Goal: Transaction & Acquisition: Obtain resource

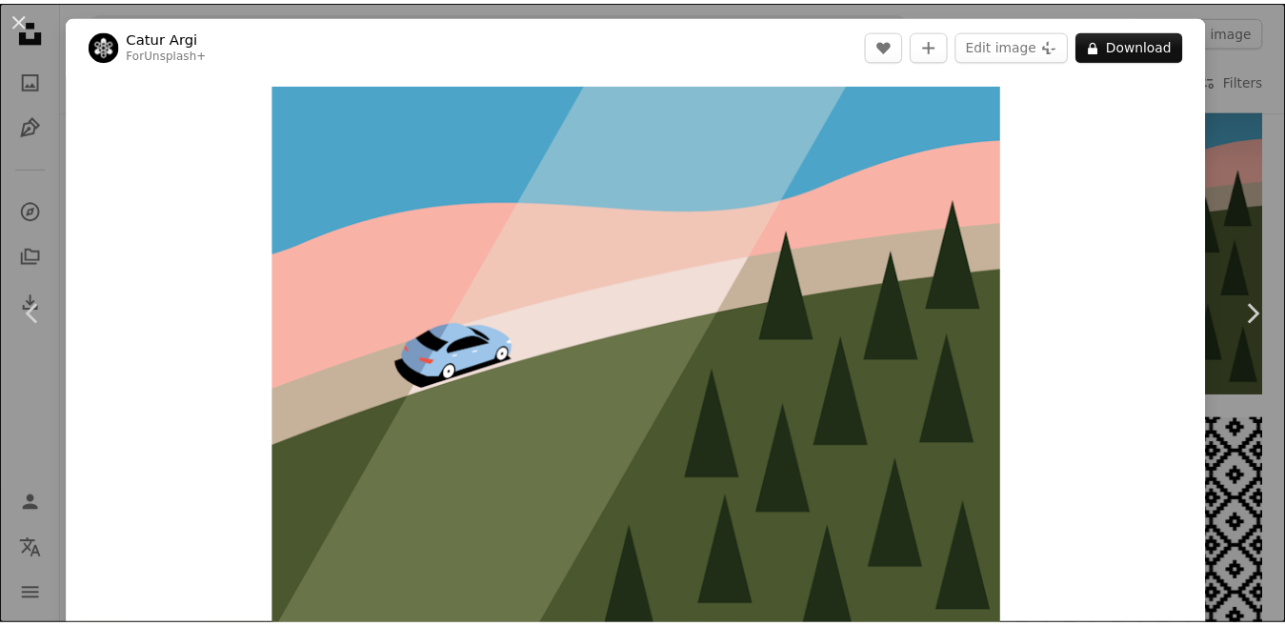
scroll to position [50, 0]
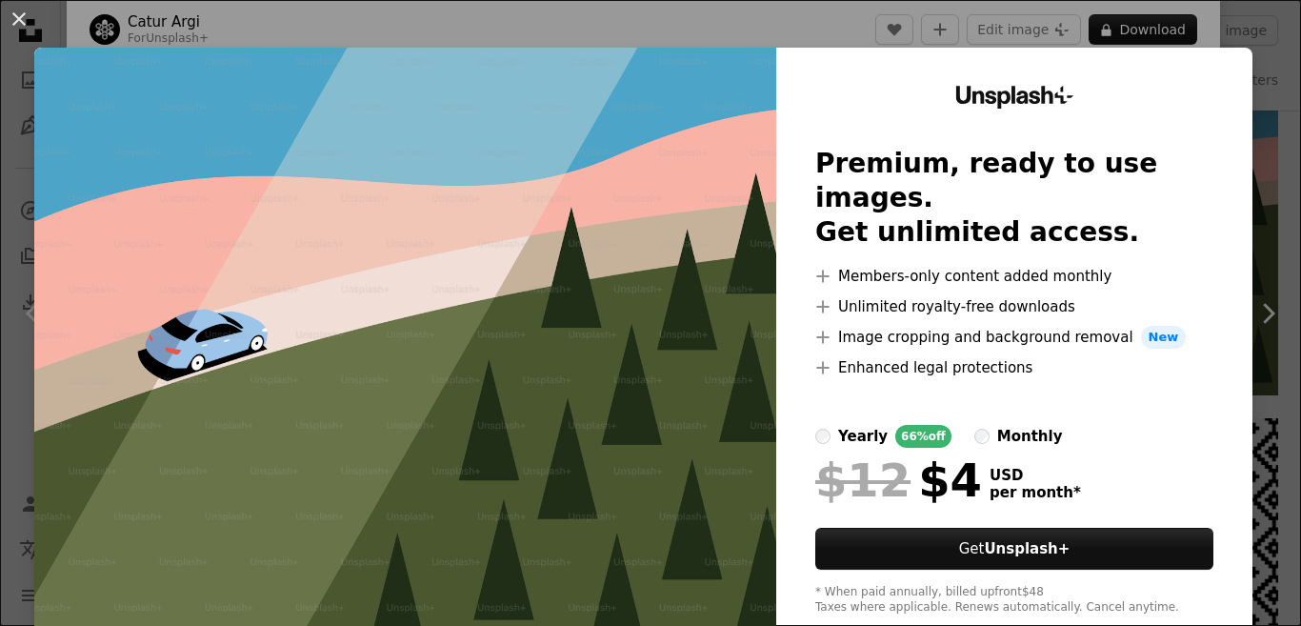
click at [1130, 27] on div "An X shape Unsplash+ Premium, ready to use images. Get unlimited access. A plus…" at bounding box center [650, 313] width 1301 height 626
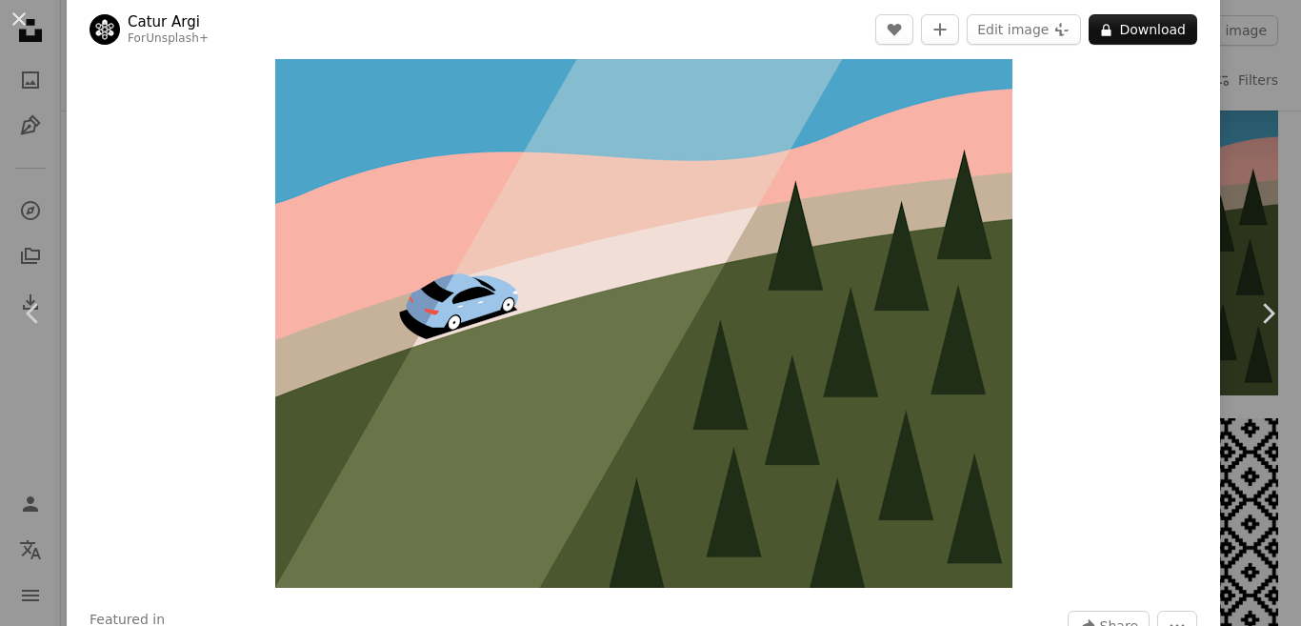
click at [1130, 27] on button "A lock Download" at bounding box center [1143, 29] width 109 height 30
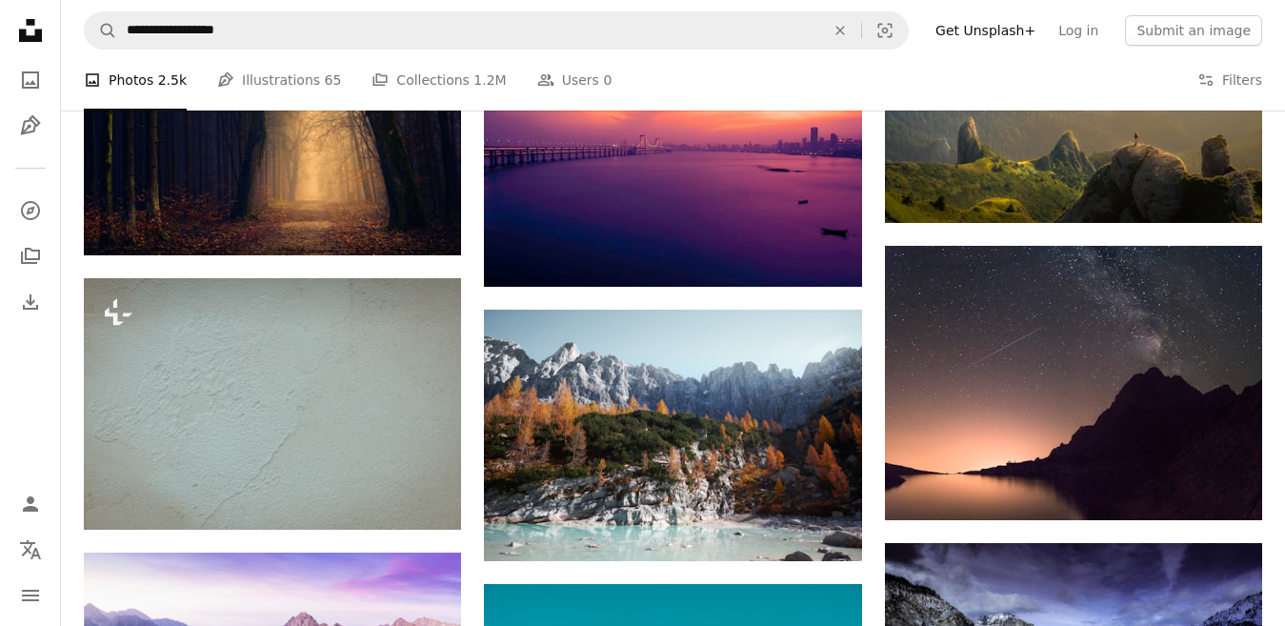
scroll to position [3150, 0]
